Goal: Information Seeking & Learning: Find specific fact

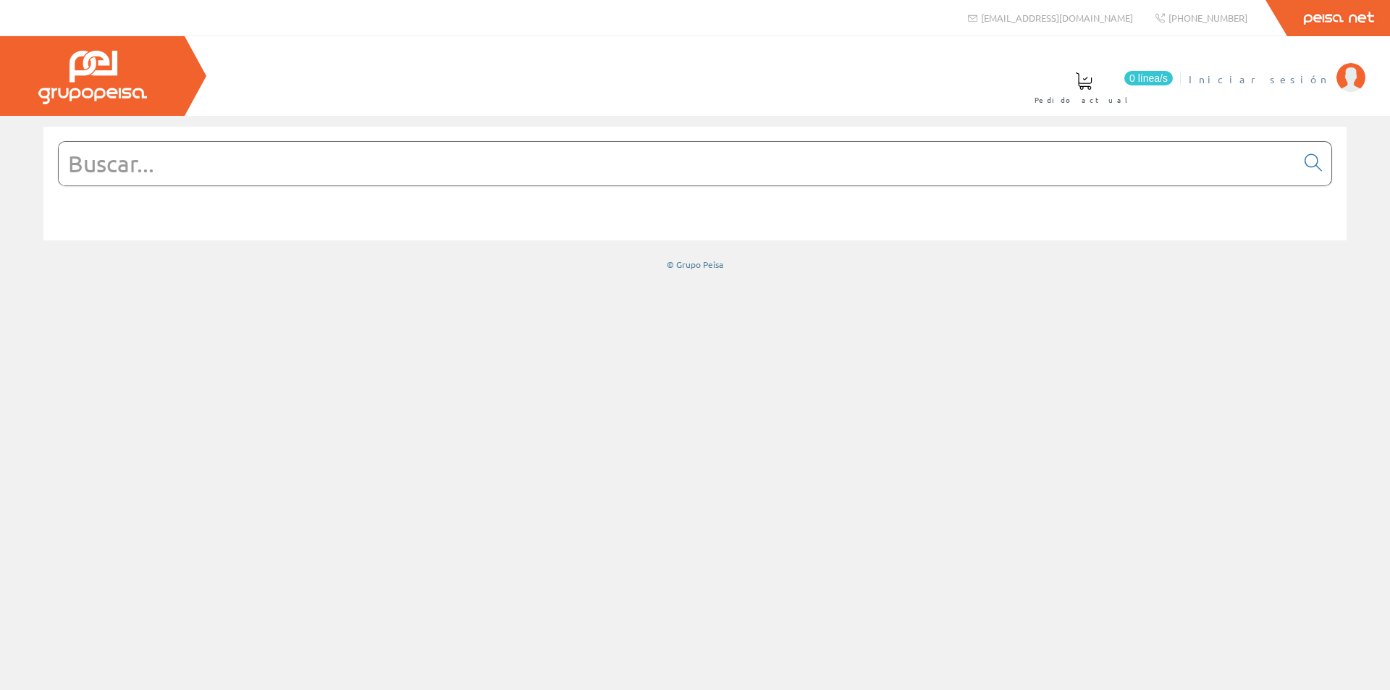
click at [1331, 87] on li "Iniciar sesión" at bounding box center [1276, 88] width 183 height 56
click at [1327, 83] on span "Iniciar sesión" at bounding box center [1258, 79] width 140 height 14
click at [645, 166] on input "text" at bounding box center [677, 163] width 1237 height 43
paste input "C10N47E100"
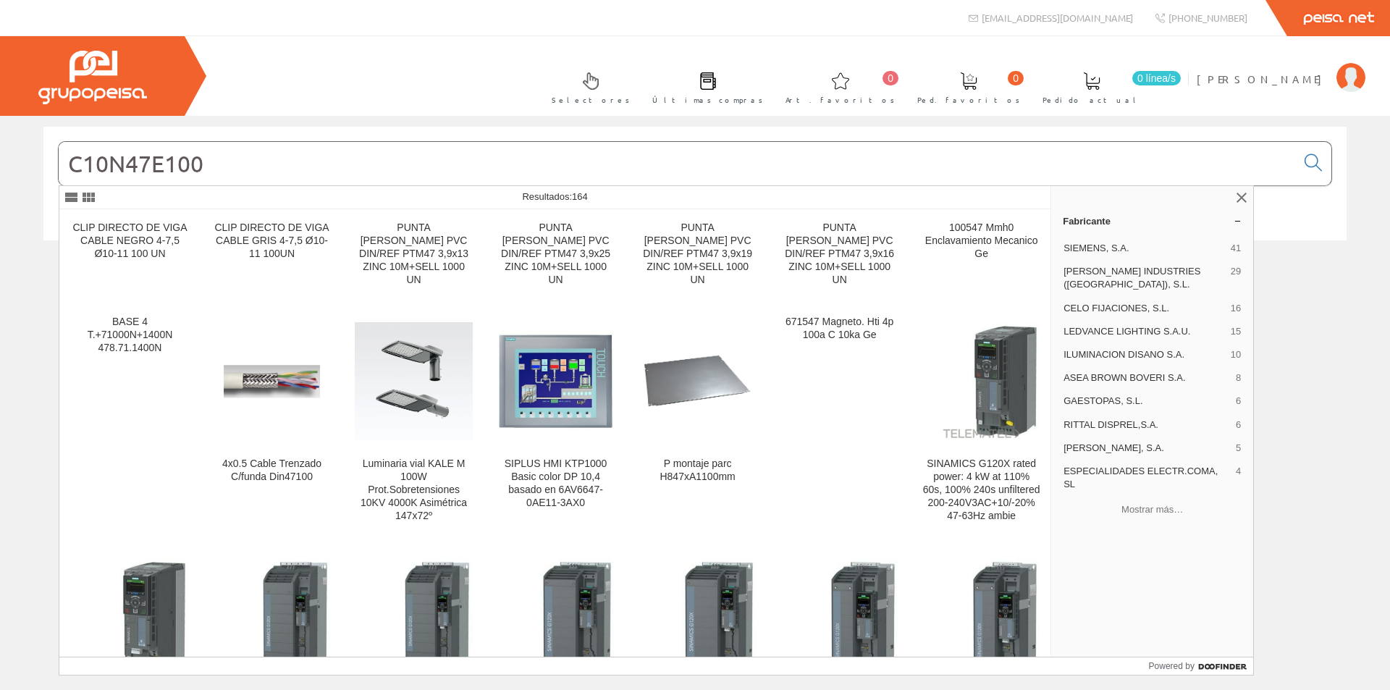
type input "C10N47E100"
